Goal: Task Accomplishment & Management: Manage account settings

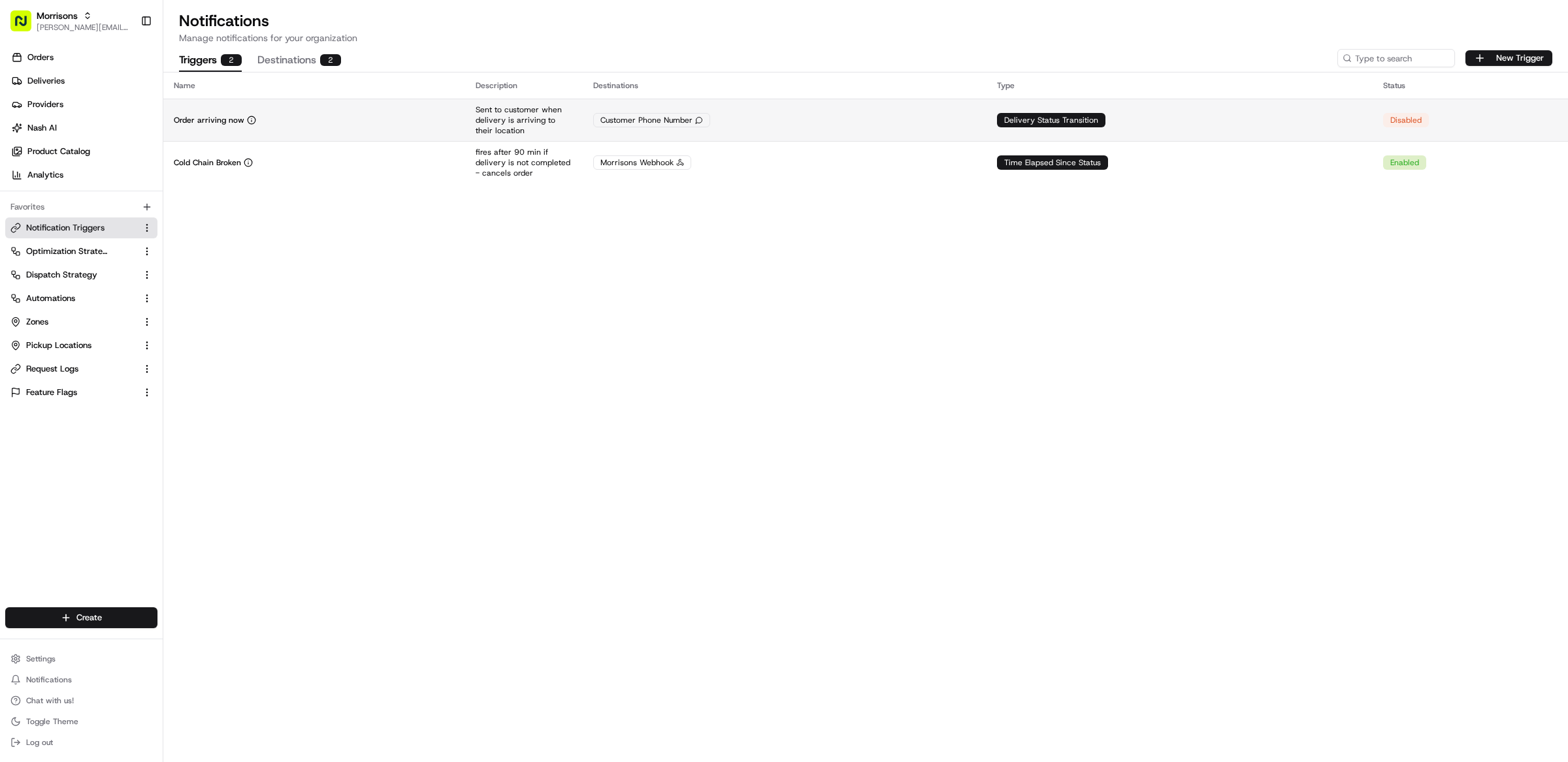
click at [977, 127] on td "Customer Phone Number" at bounding box center [785, 120] width 404 height 42
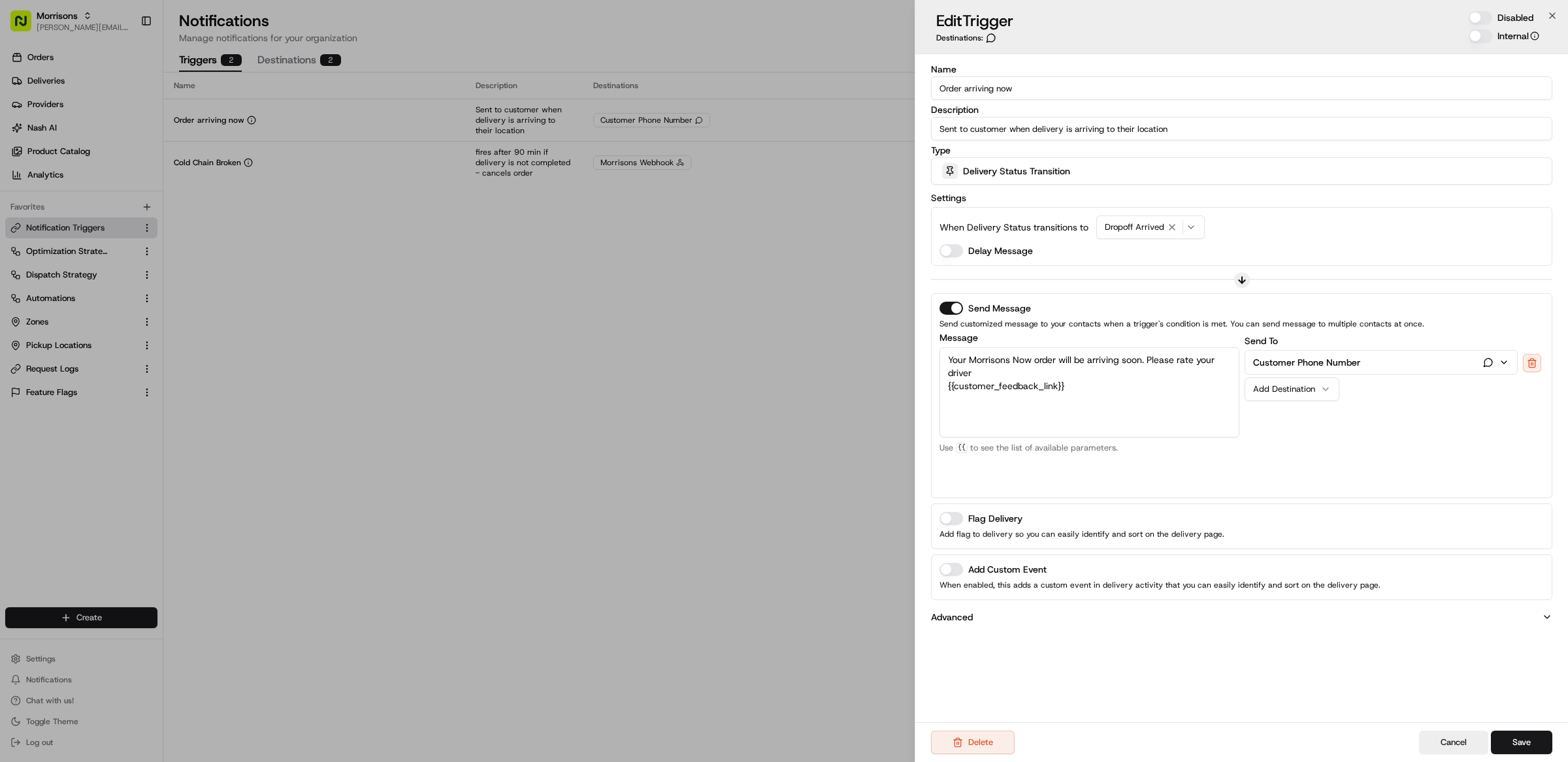
click at [1475, 17] on button "Disabled" at bounding box center [1480, 17] width 23 height 13
click at [1542, 734] on button "Save" at bounding box center [1521, 742] width 62 height 23
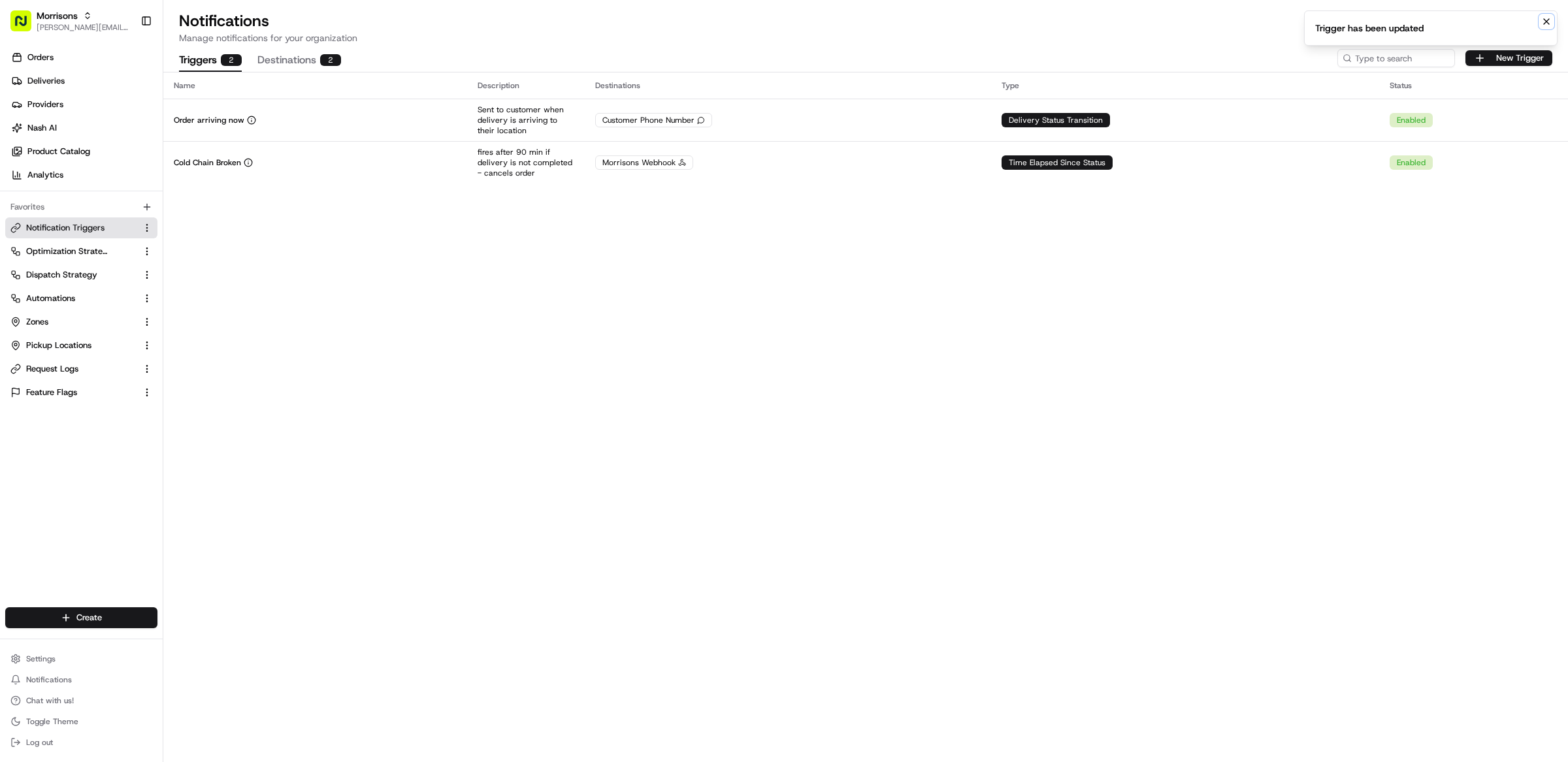
click at [1548, 20] on icon "Notifications (F8)" at bounding box center [1545, 21] width 5 height 5
click at [1511, 59] on button "New Trigger" at bounding box center [1508, 58] width 87 height 16
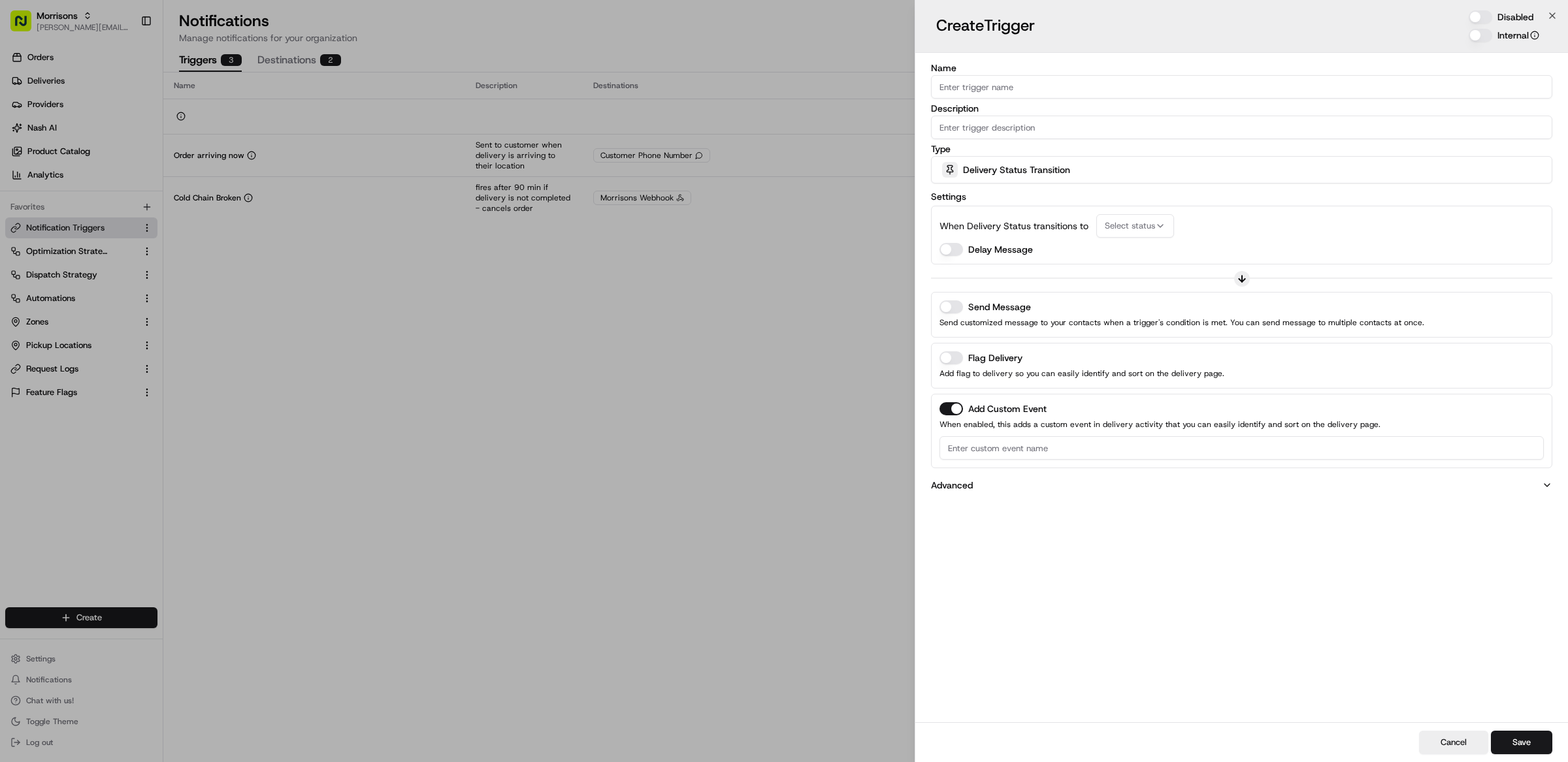
click at [968, 94] on input "Name" at bounding box center [1241, 86] width 621 height 23
paste input "Order on its way"
type input "Order on its way"
click at [981, 127] on input "Description" at bounding box center [1241, 127] width 621 height 23
click at [979, 127] on input "Description" at bounding box center [1241, 127] width 621 height 23
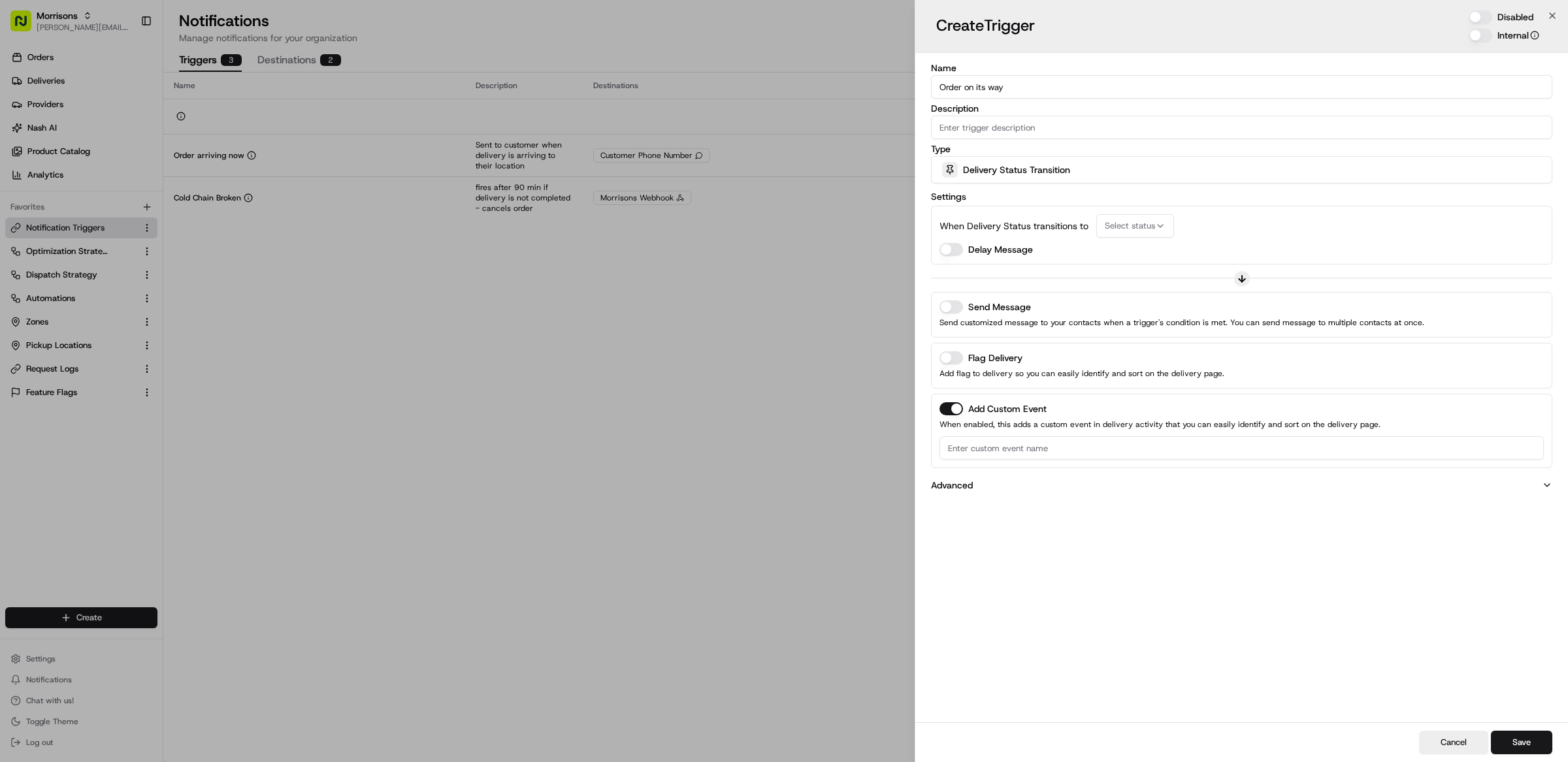
paste input "Sent to customer when the order is picked up by courier"
type input "Sent to customer when the order is picked up by courier"
click at [1112, 222] on span "Select status" at bounding box center [1130, 226] width 50 height 12
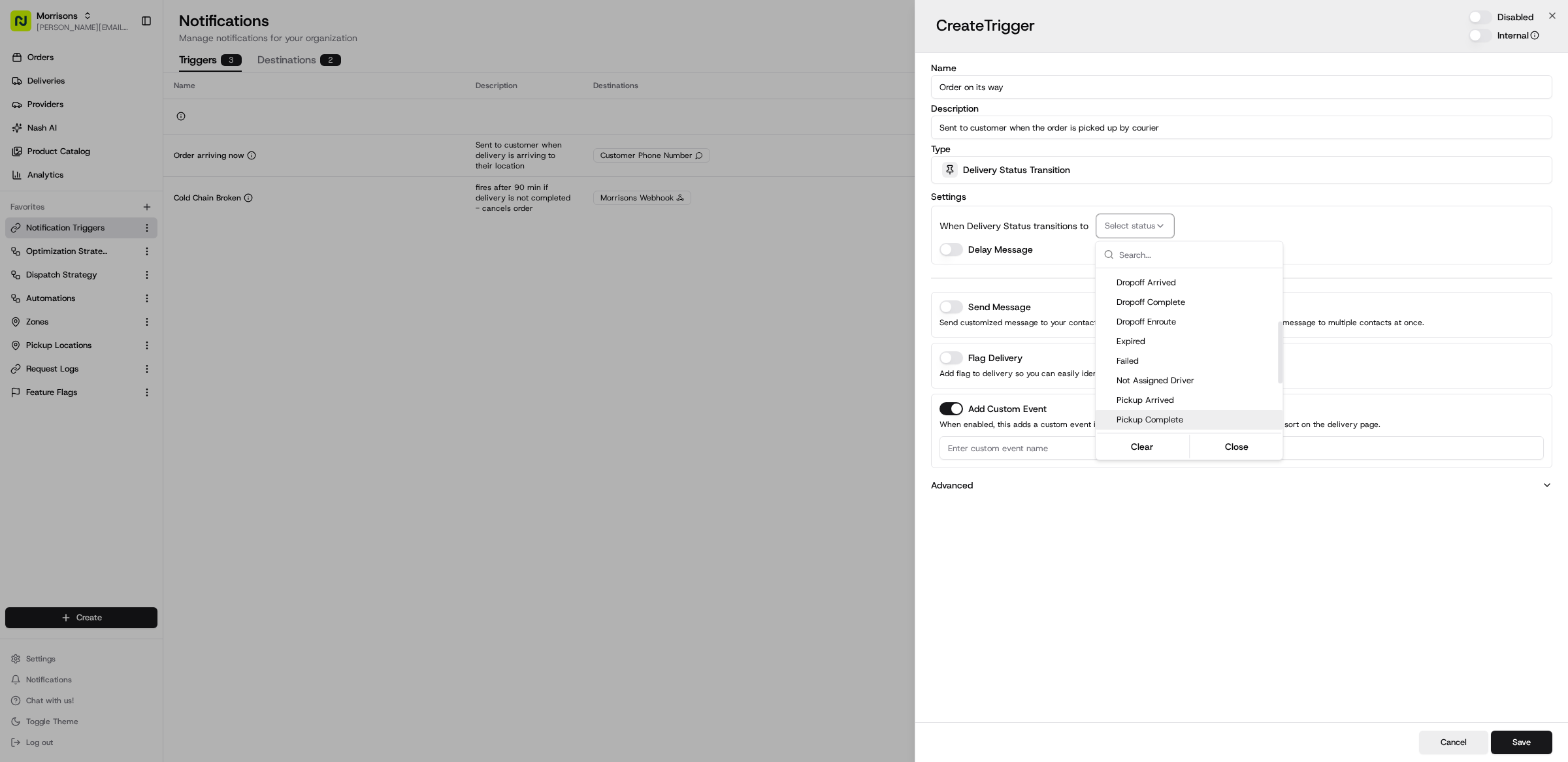
scroll to position [142, 0]
click at [1206, 411] on span "Pickup Complete" at bounding box center [1196, 410] width 160 height 12
click at [1283, 192] on div at bounding box center [784, 381] width 1568 height 762
click at [954, 316] on p "Send customized message to your contacts when a trigger's condition is met. You…" at bounding box center [1241, 323] width 604 height 13
click at [952, 311] on button "Send Message" at bounding box center [951, 307] width 23 height 13
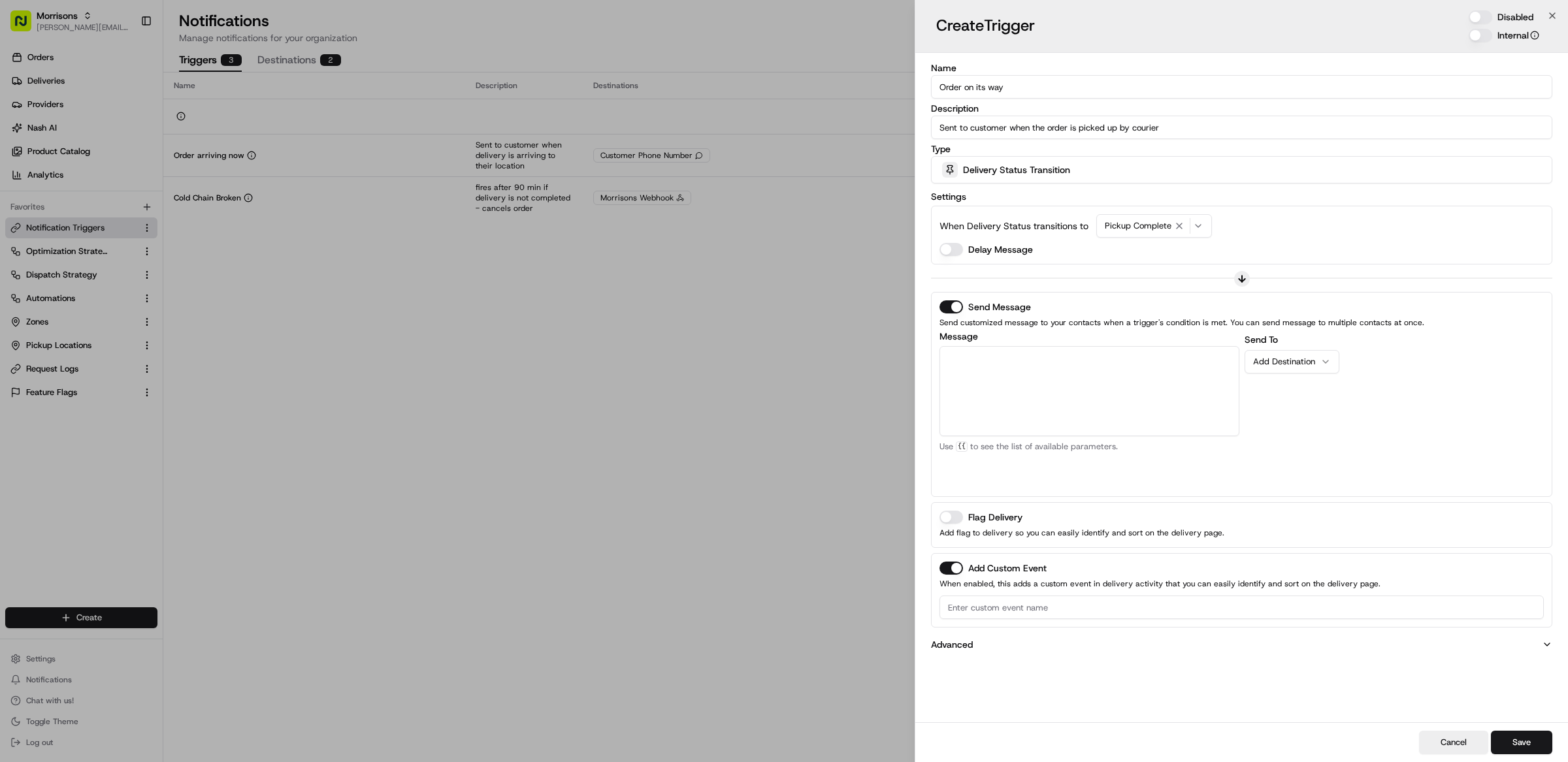
click at [1066, 393] on textarea "Message" at bounding box center [1089, 391] width 300 height 90
paste textarea "Your Morrisons Now order has been collected. Track your delivery {{job_tracking…"
click at [1236, 422] on textarea "Your Morrisons Now order has been collected. Track your delivery {{job_tracking…" at bounding box center [1089, 391] width 300 height 90
type textarea "Your Morrisons Now order has been collected. Track your delivery {{job_tracking…"
click at [1340, 463] on div "Send To Add Destination" at bounding box center [1394, 410] width 300 height 157
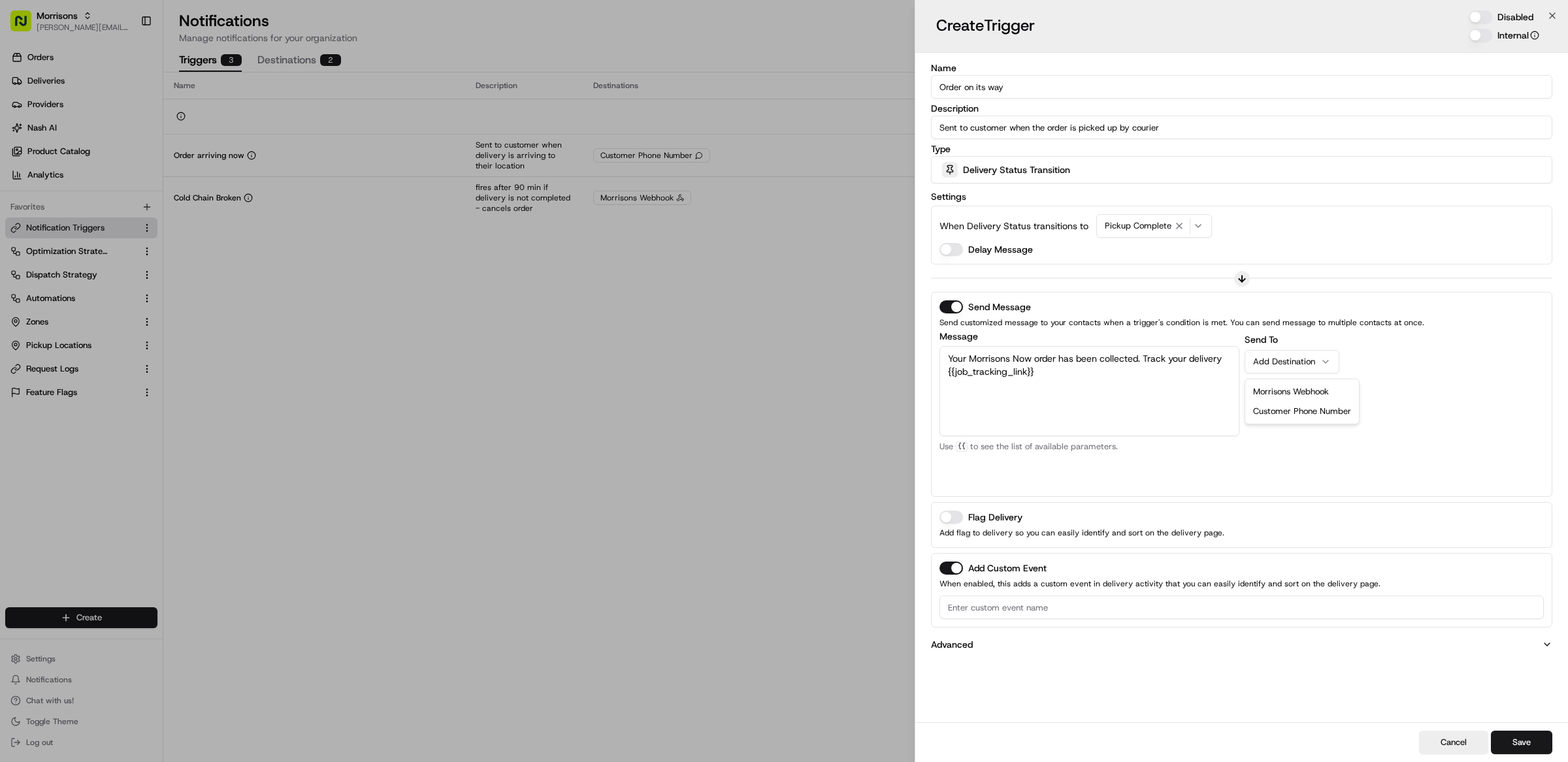
click at [1324, 369] on button "Add Destination" at bounding box center [1291, 361] width 94 height 23
drag, startPoint x: 1214, startPoint y: 495, endPoint x: 1198, endPoint y: 494, distance: 16.0
click at [1211, 495] on div "Send Message Send customized message to your contacts when a trigger's conditio…" at bounding box center [1241, 396] width 621 height 205
click at [984, 612] on input at bounding box center [1241, 608] width 604 height 23
click at [1085, 610] on input at bounding box center [1241, 608] width 604 height 23
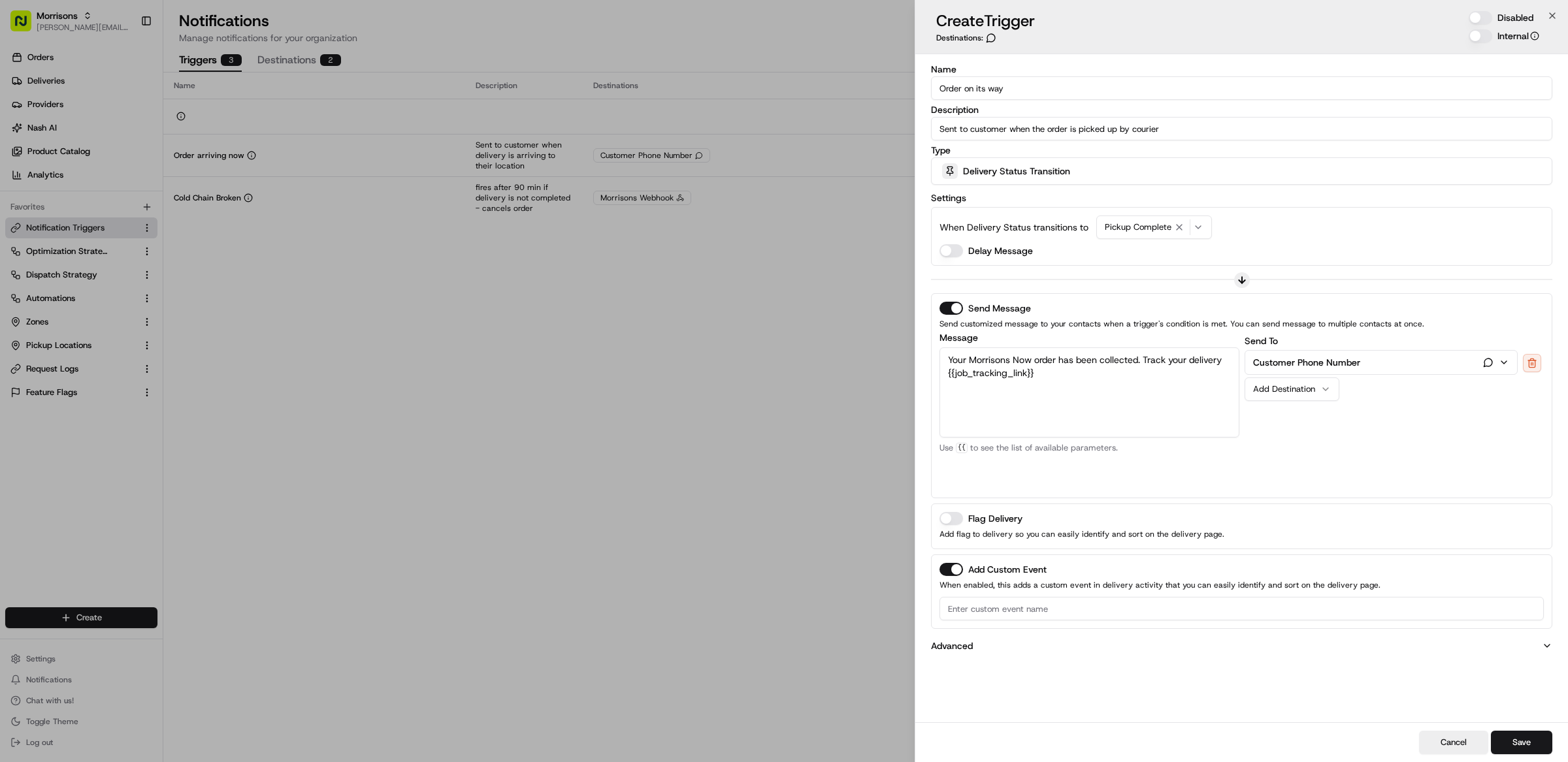
click at [1085, 610] on input at bounding box center [1241, 608] width 604 height 23
paste input "pickup complete notification sent"
type input "pickup complete notification sent"
click at [1130, 676] on div "Name Order on its way Description Sent to customer when the order is picked up …" at bounding box center [1241, 388] width 653 height 668
click at [1522, 747] on button "Save" at bounding box center [1521, 742] width 62 height 23
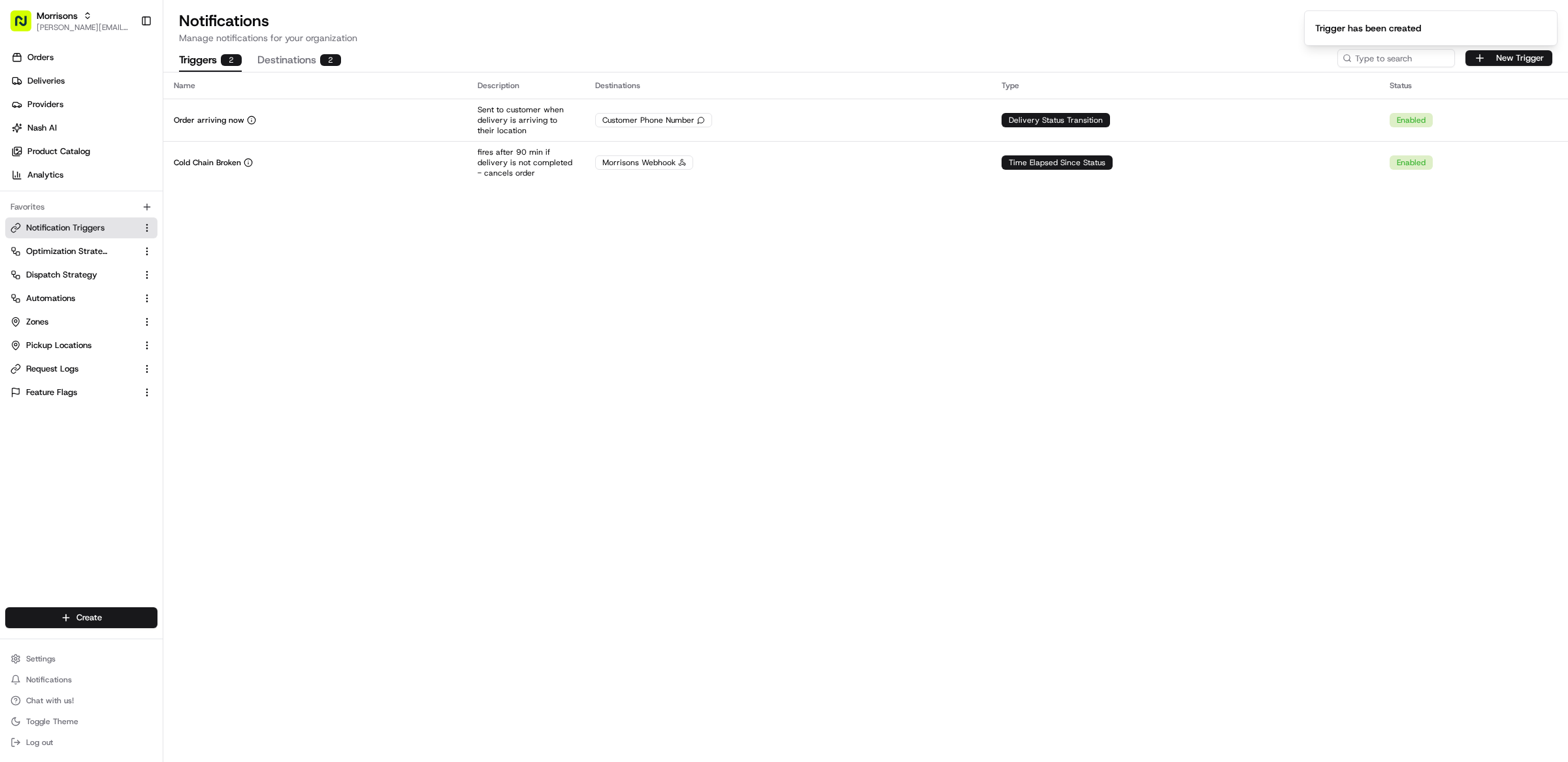
click at [1147, 446] on div "Name Description Destinations Type Status Order arriving now Sent to customer w…" at bounding box center [865, 417] width 1405 height 689
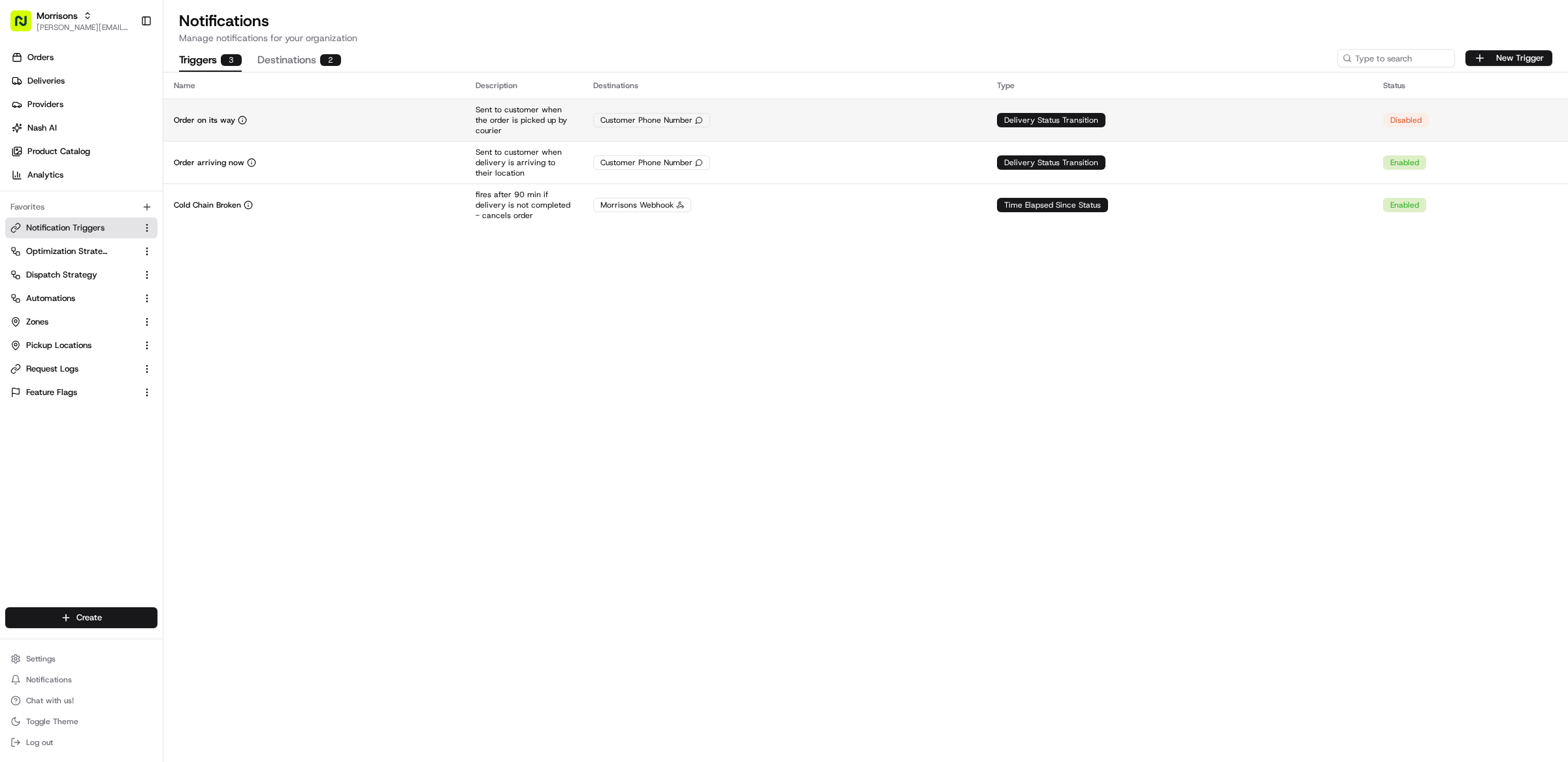
click at [861, 120] on div "Customer Phone Number" at bounding box center [784, 120] width 383 height 15
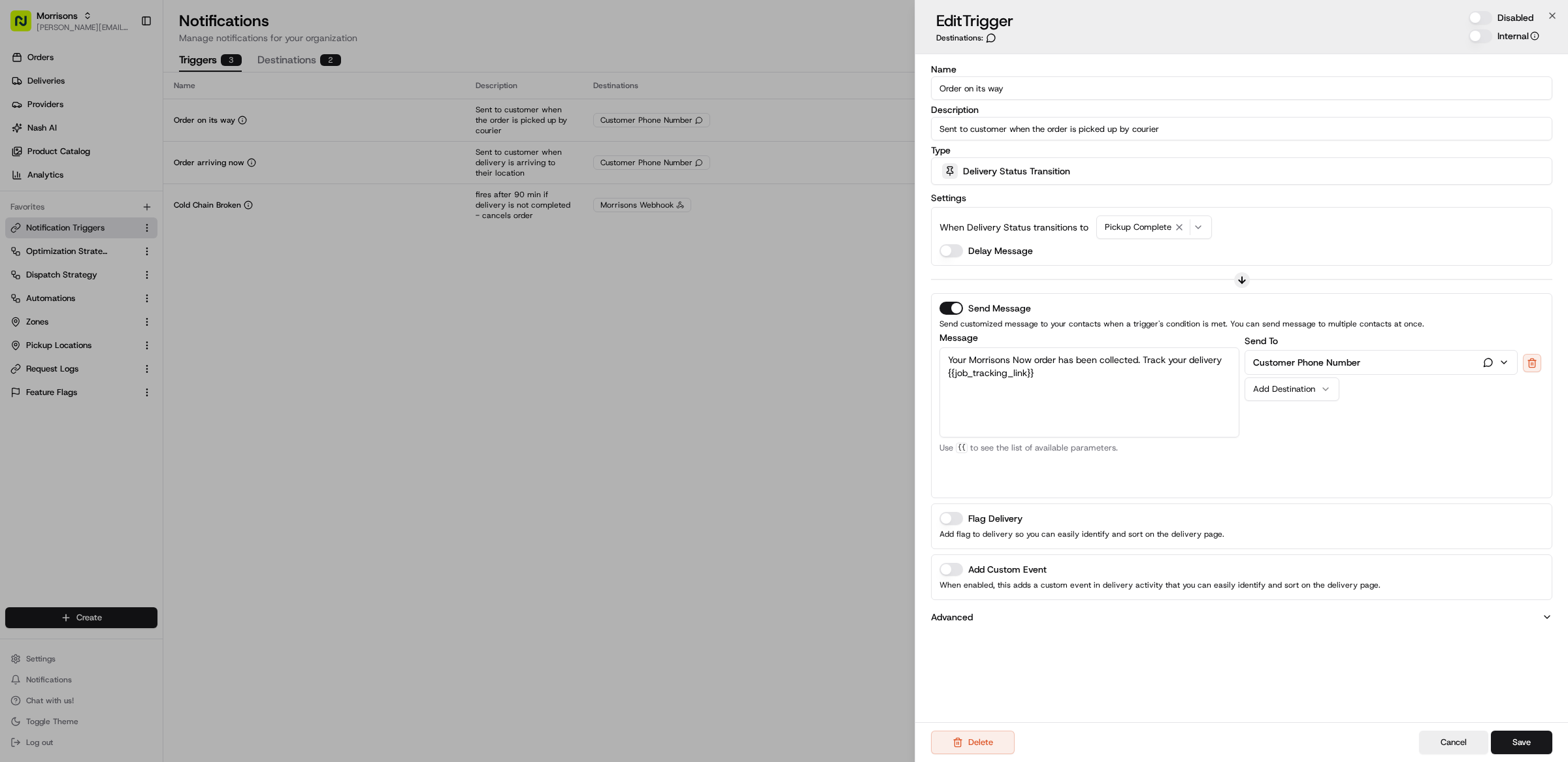
click at [1477, 15] on button "Disabled" at bounding box center [1480, 17] width 23 height 13
click at [1534, 738] on button "Save" at bounding box center [1521, 742] width 62 height 23
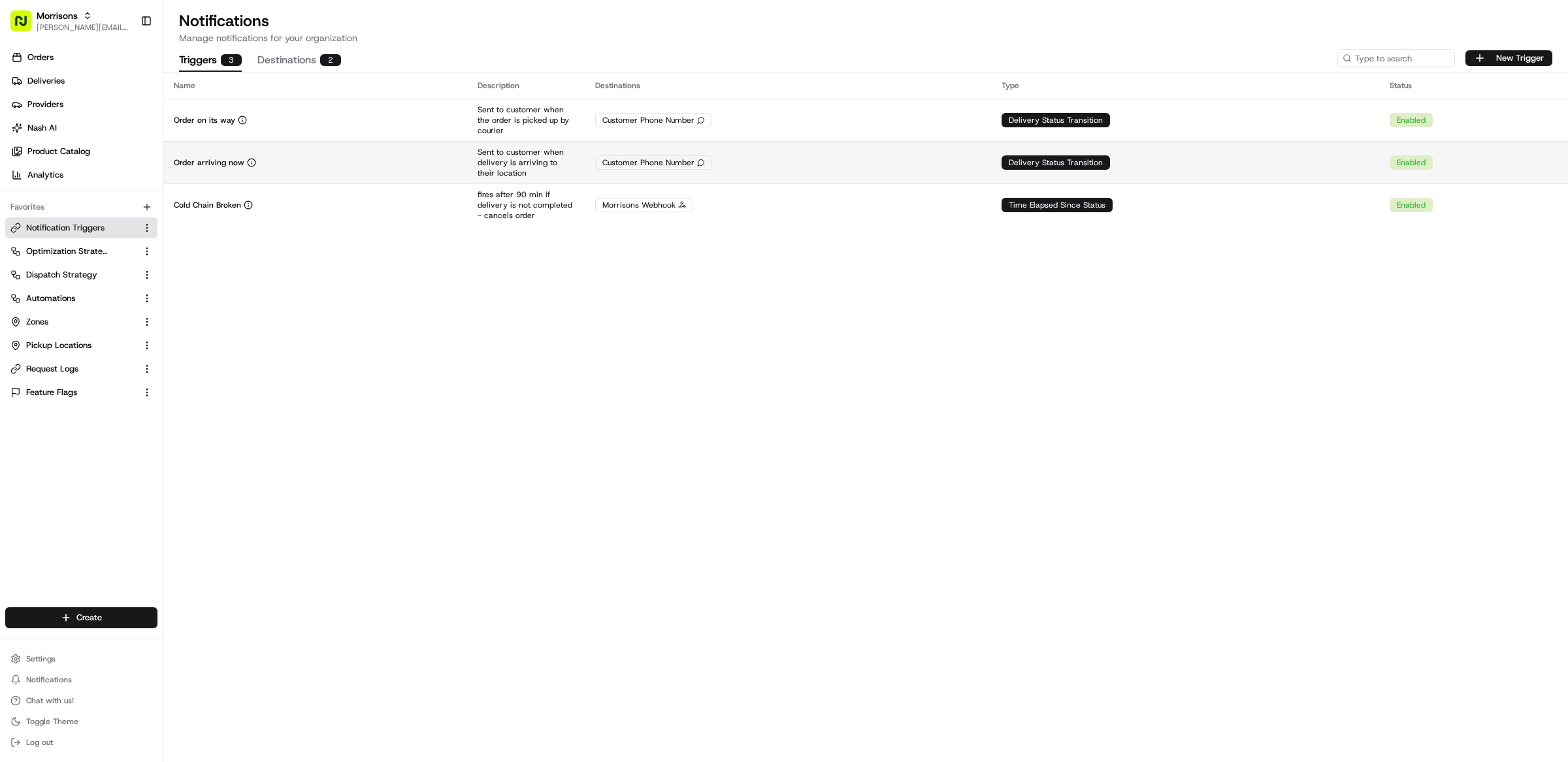
click at [799, 142] on td "Customer Phone Number" at bounding box center [787, 162] width 406 height 42
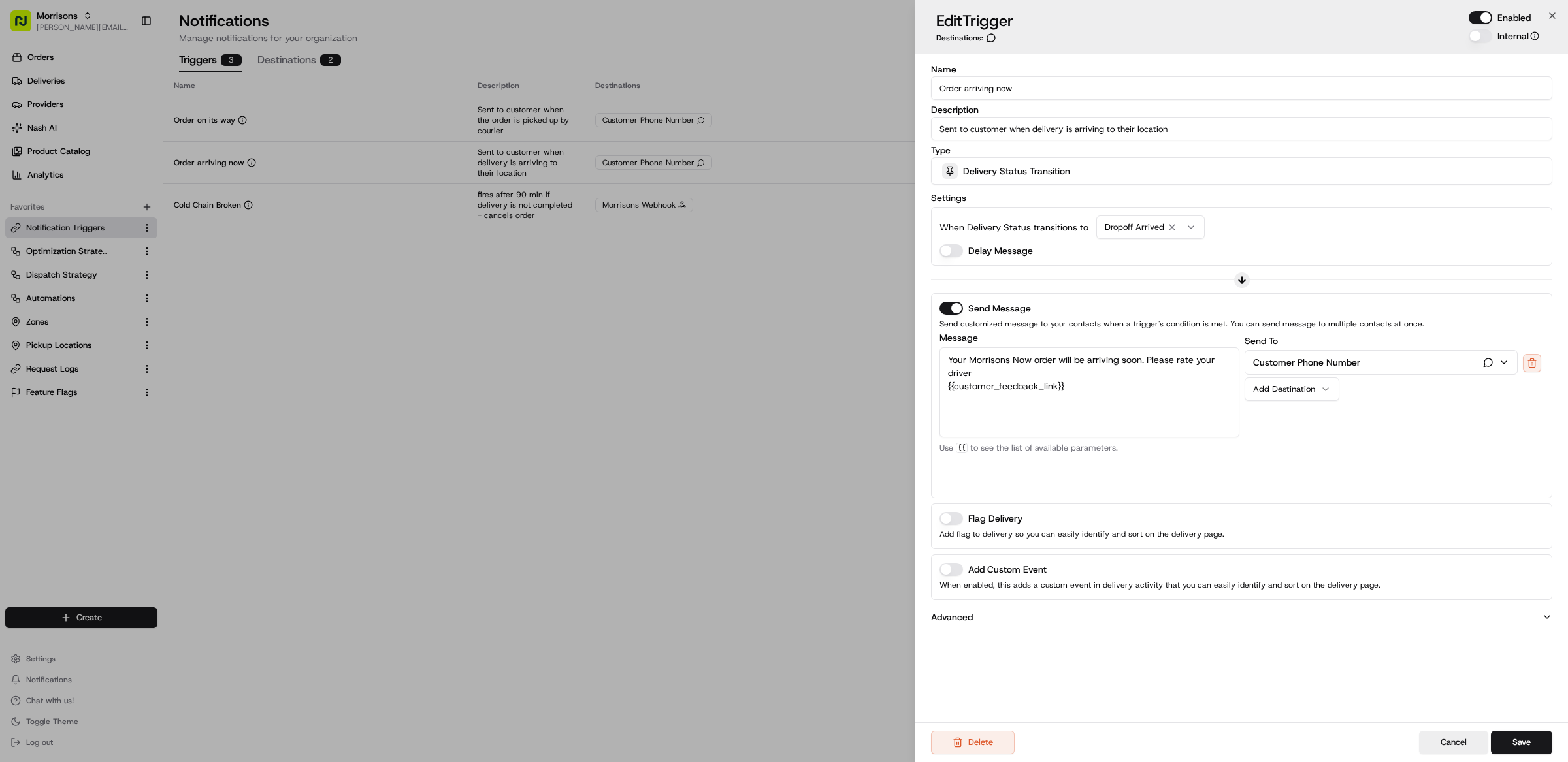
click at [1055, 91] on input "Order arriving now" at bounding box center [1241, 88] width 621 height 23
drag, startPoint x: 1079, startPoint y: 385, endPoint x: 936, endPoint y: 359, distance: 145.3
click at [936, 359] on div "Send Message Send customized message to your contacts when a trigger's conditio…" at bounding box center [1241, 396] width 621 height 205
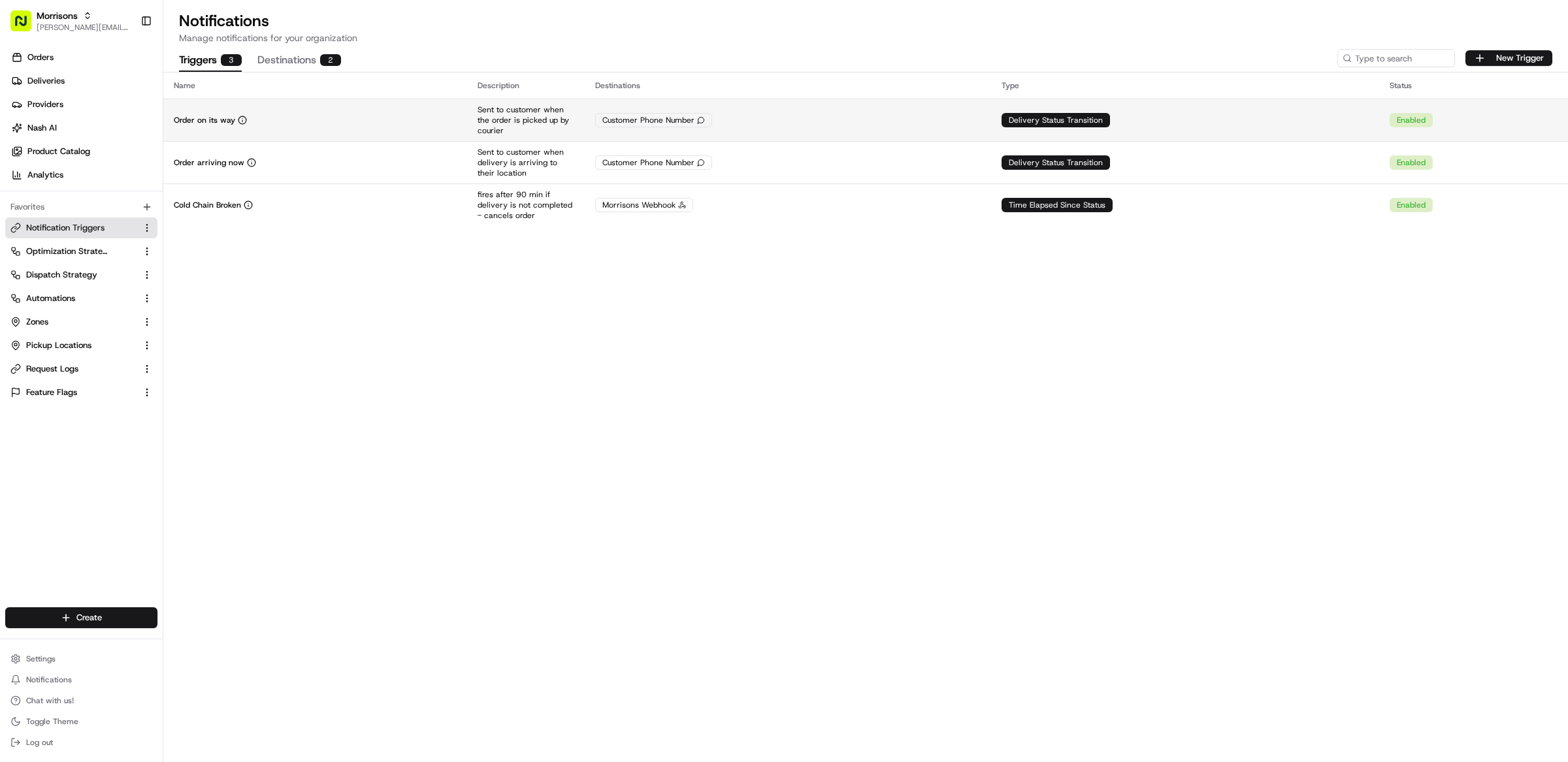
click at [308, 115] on div "Order on its way" at bounding box center [315, 120] width 283 height 10
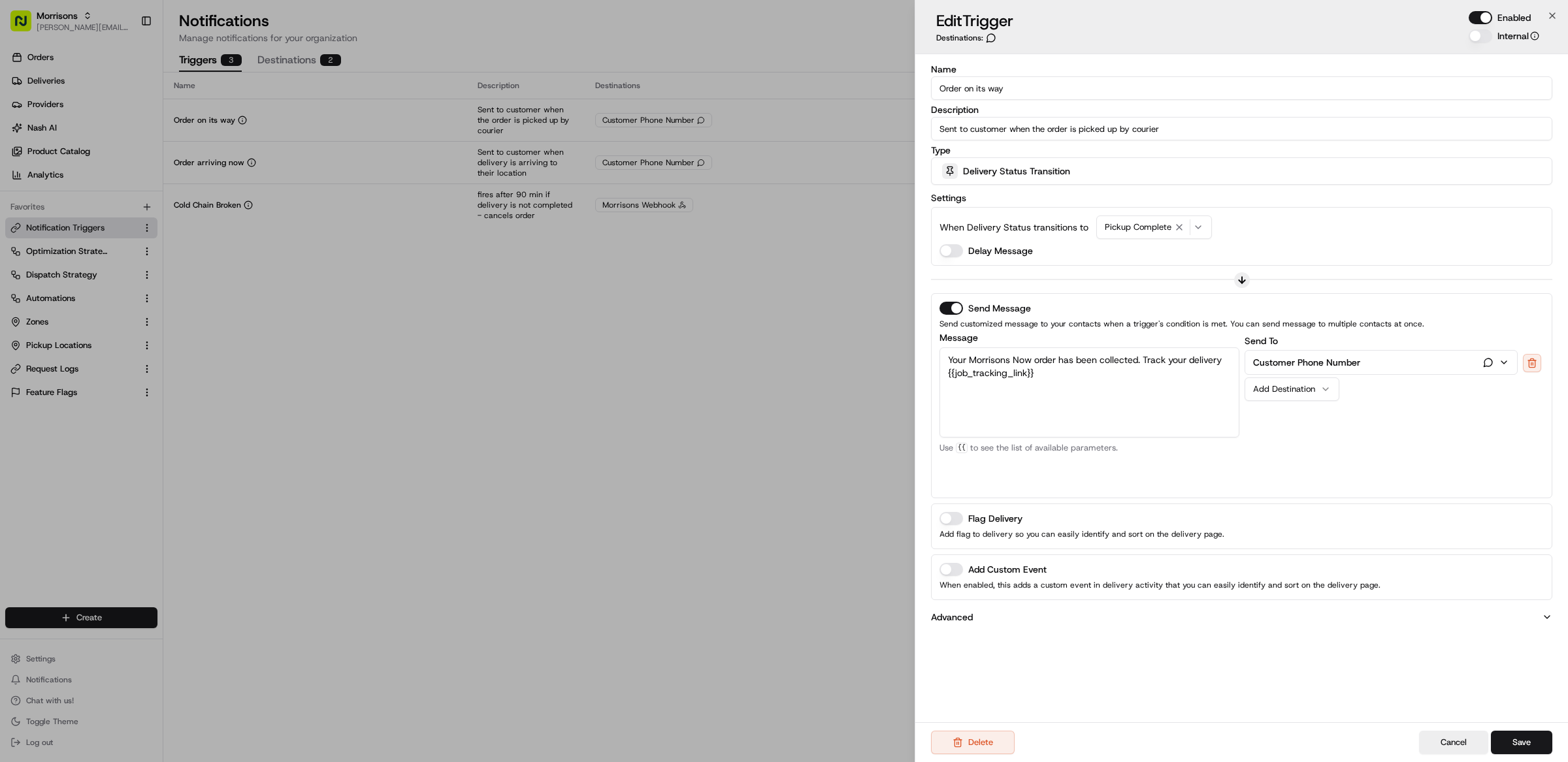
click at [1045, 87] on input "Order on its way" at bounding box center [1241, 88] width 621 height 23
drag, startPoint x: 1071, startPoint y: 374, endPoint x: 936, endPoint y: 362, distance: 135.5
click at [936, 362] on div "Send Message Send customized message to your contacts when a trigger's conditio…" at bounding box center [1241, 396] width 621 height 205
